Goal: Communication & Community: Answer question/provide support

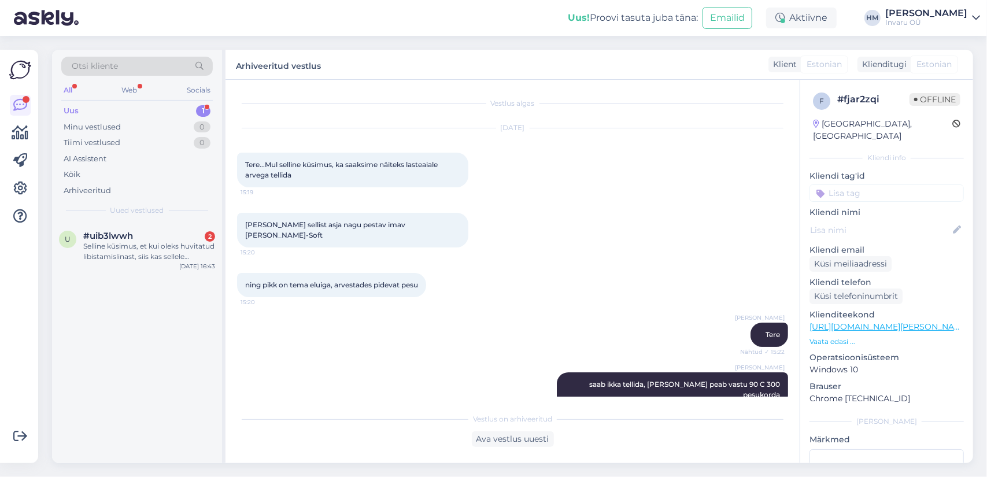
scroll to position [758, 0]
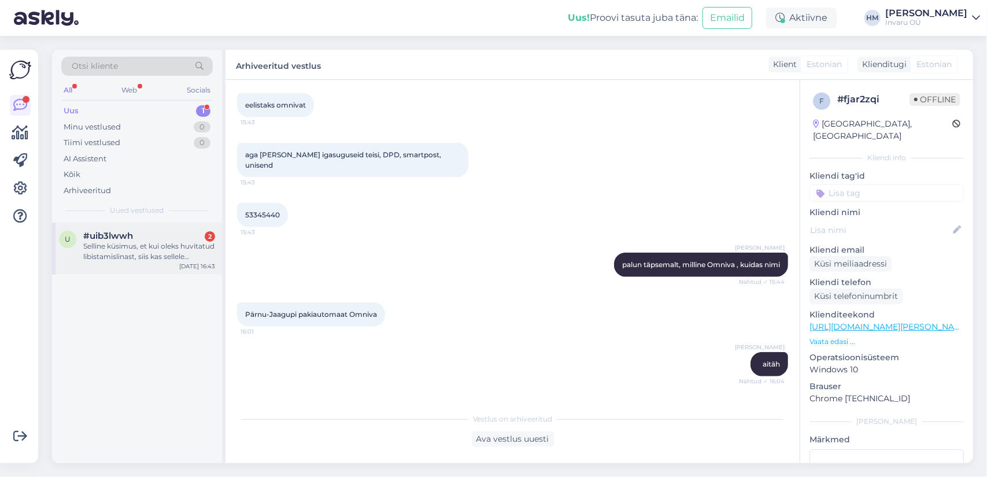
click at [112, 249] on div "Selline küsimus, et kui oleks huvitatud libistamislinast, siis kas sellele rake…" at bounding box center [149, 251] width 132 height 21
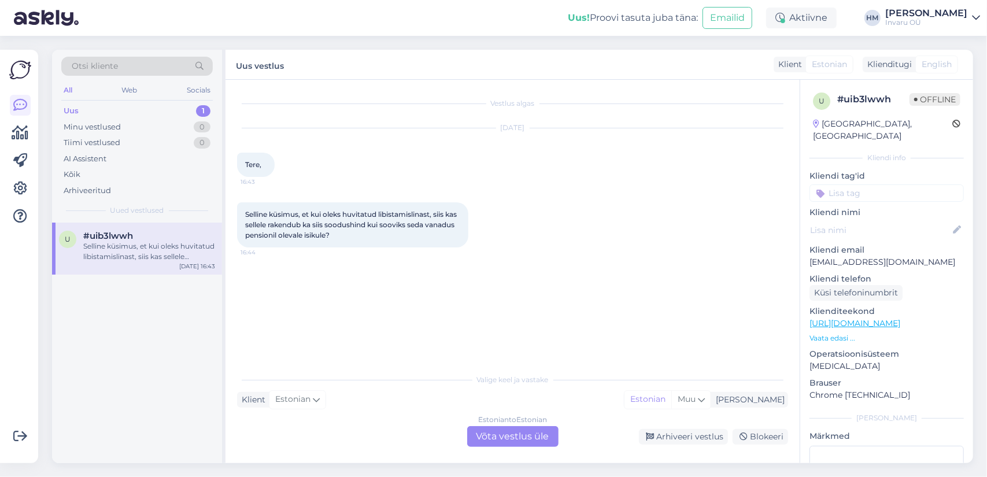
click at [506, 438] on div "Estonian to Estonian Võta vestlus üle" at bounding box center [512, 436] width 91 height 21
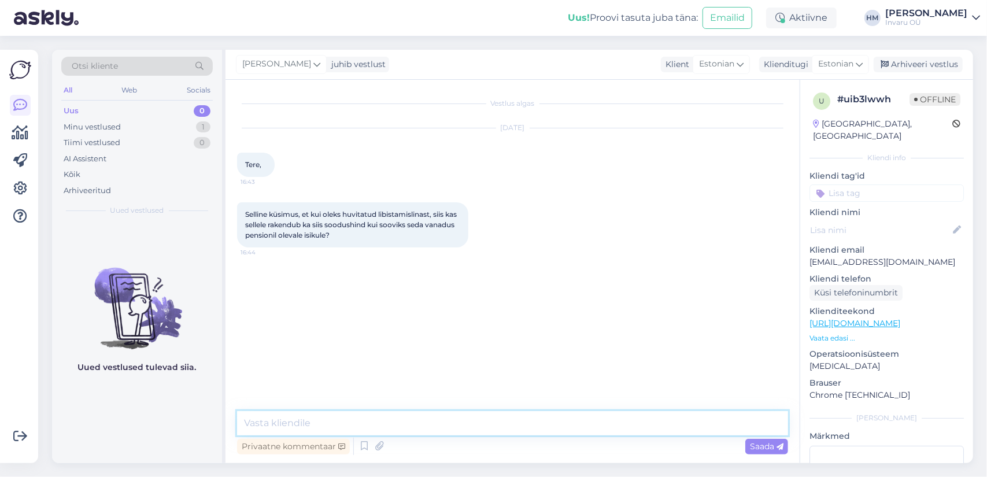
click at [289, 422] on textarea at bounding box center [512, 423] width 551 height 24
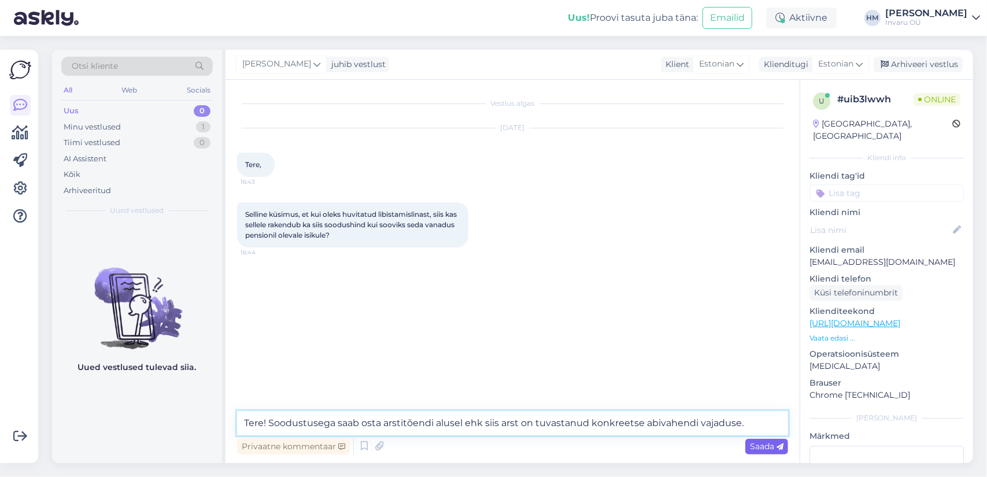
type textarea "Tere! Soodustusega saab osta arstitõendi alusel ehk siis arst on tuvastanud kon…"
click at [765, 444] on span "Saada" at bounding box center [767, 446] width 34 height 10
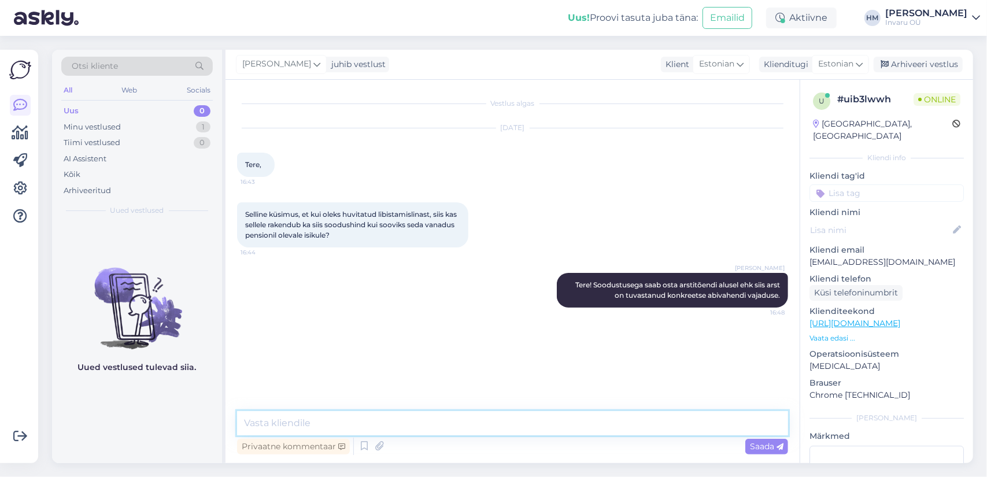
click at [450, 422] on textarea at bounding box center [512, 423] width 551 height 24
click at [346, 422] on textarea "Küsin igaks juhuks, et abivajajale ei ole" at bounding box center [512, 423] width 551 height 24
click at [455, 419] on textarea "Küsin igaks juhuks, et ega abivajajale ei ole" at bounding box center [512, 423] width 551 height 24
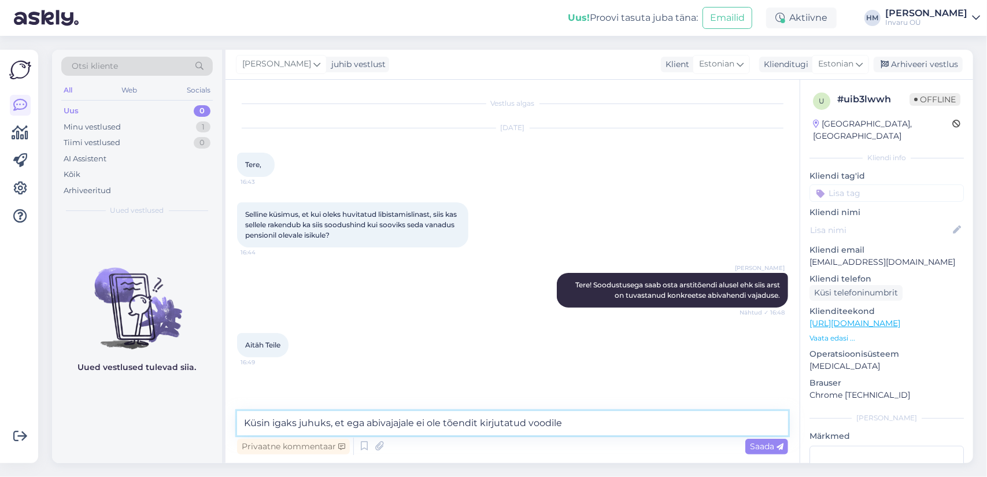
type textarea "Küsin igaks juhuks, et ega abivajajale ei ole tõendit kirjutatud voodile?"
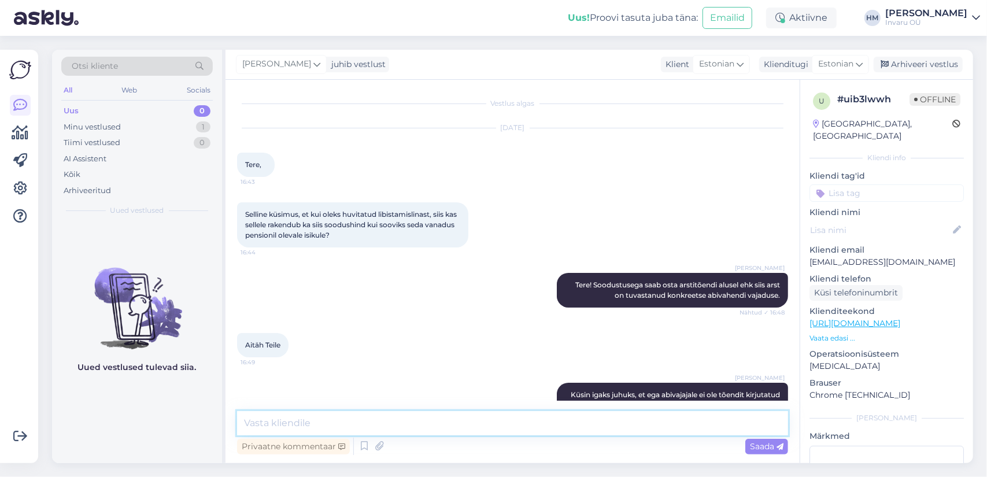
scroll to position [29, 0]
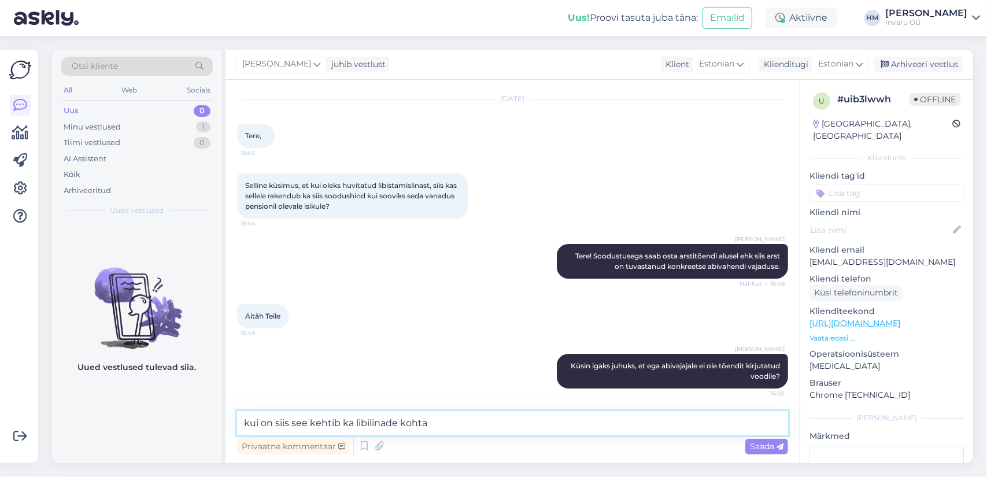
click at [272, 422] on textarea "kui on siis see kehtib ka libilinade kohta" at bounding box center [512, 423] width 551 height 24
click at [430, 424] on textarea "kui on, siis see kehtib ka libilinade kohta" at bounding box center [512, 423] width 551 height 24
type textarea "kui on, siis see kehtib ka libilinade kohta"
click at [770, 446] on span "Saada" at bounding box center [767, 446] width 34 height 10
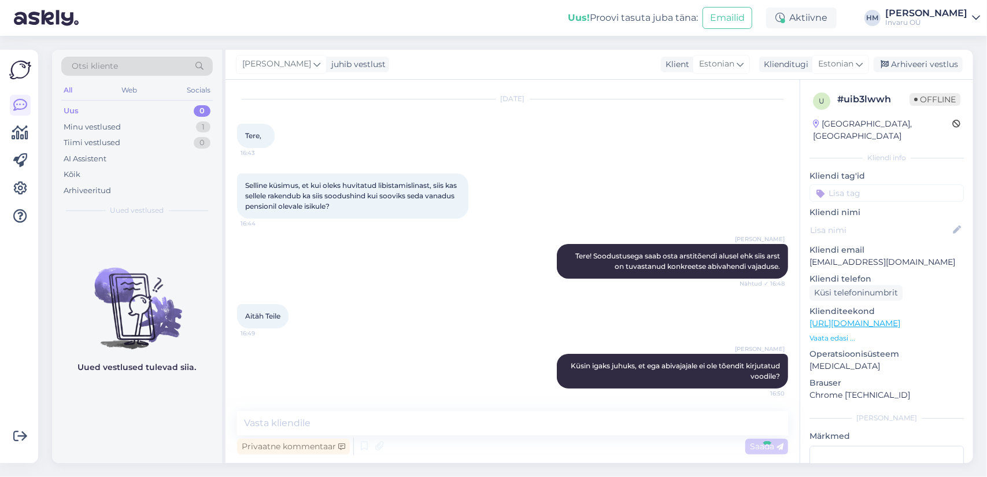
scroll to position [79, 0]
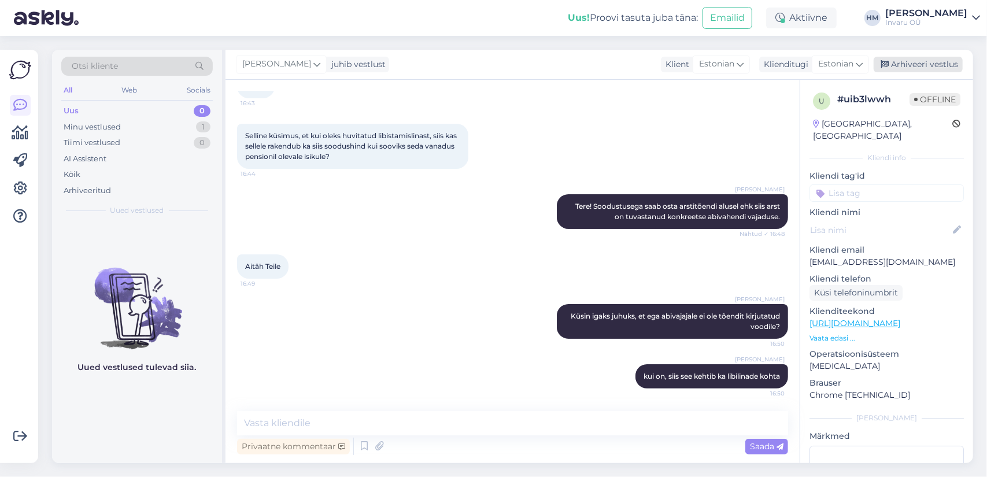
click at [915, 61] on div "Arhiveeri vestlus" at bounding box center [917, 65] width 89 height 16
